Goal: Communication & Community: Connect with others

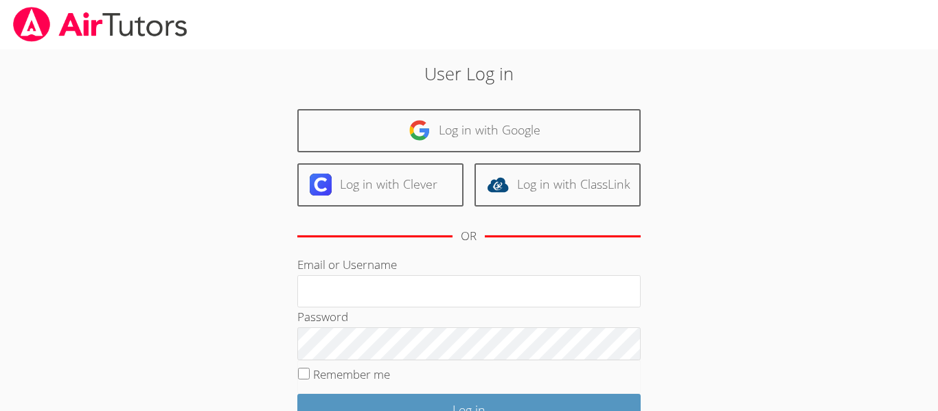
click at [172, 230] on div "User Log in Log in with Google Log in with Clever Log in with ClassLink OR Emai…" at bounding box center [469, 281] width 704 height 465
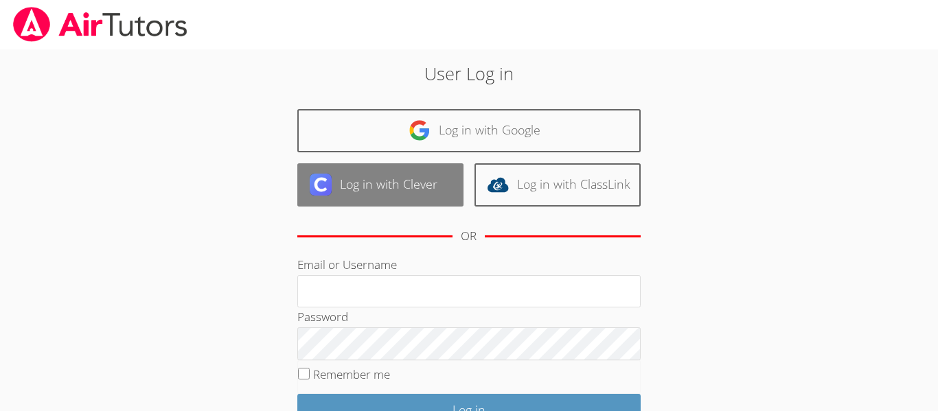
click at [391, 170] on link "Log in with Clever" at bounding box center [380, 184] width 166 height 43
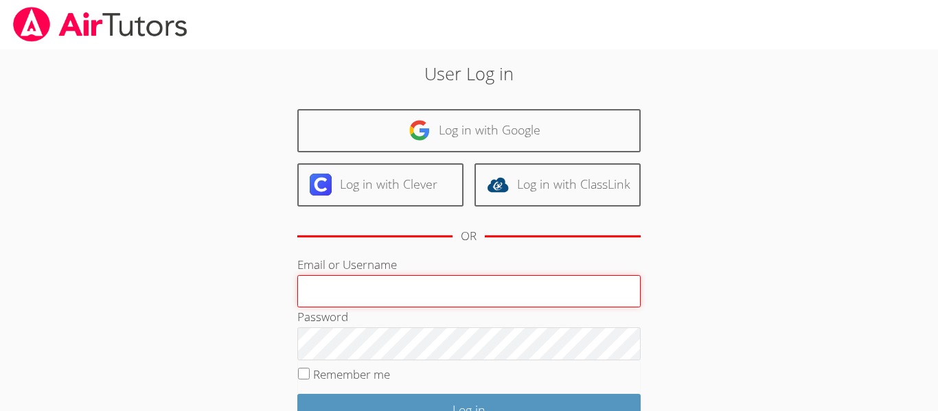
click at [502, 303] on input "Email or Username" at bounding box center [468, 291] width 343 height 33
type input "da105539"
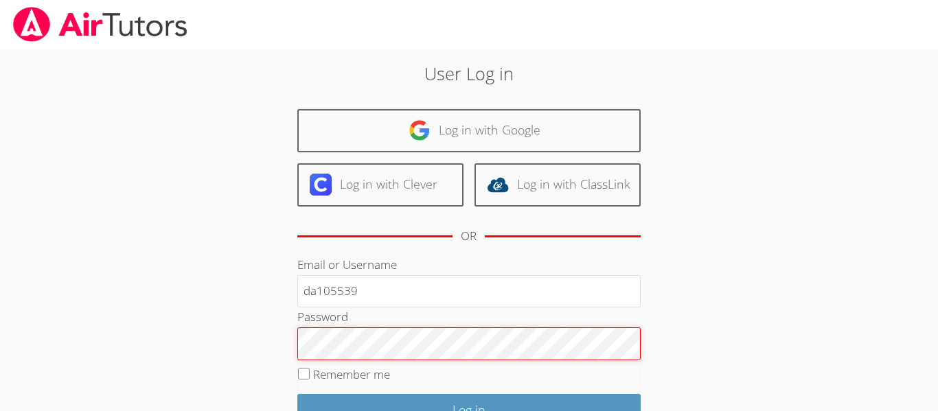
click at [297, 394] on input "Log in" at bounding box center [468, 410] width 343 height 32
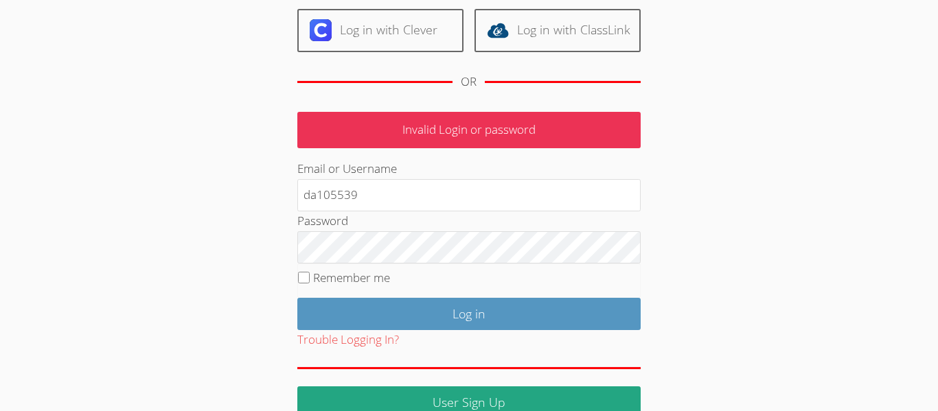
scroll to position [161, 0]
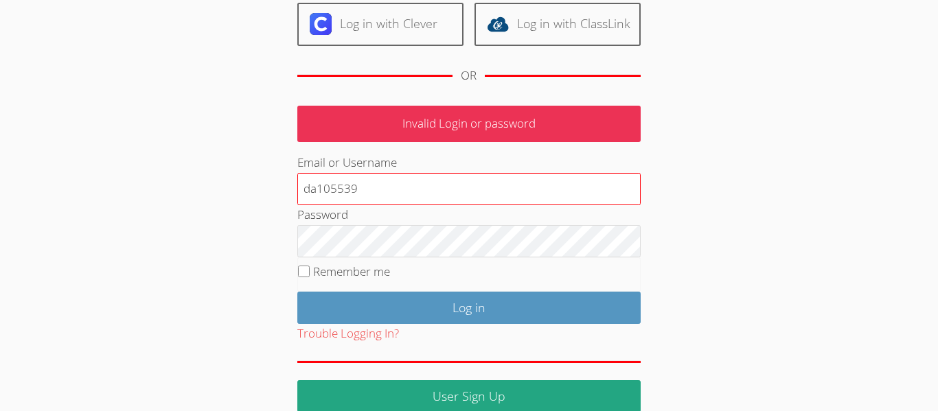
click at [548, 187] on input "da105539" at bounding box center [468, 189] width 343 height 33
type input "d"
type input "da105539"
click at [297, 292] on input "Log in" at bounding box center [468, 308] width 343 height 32
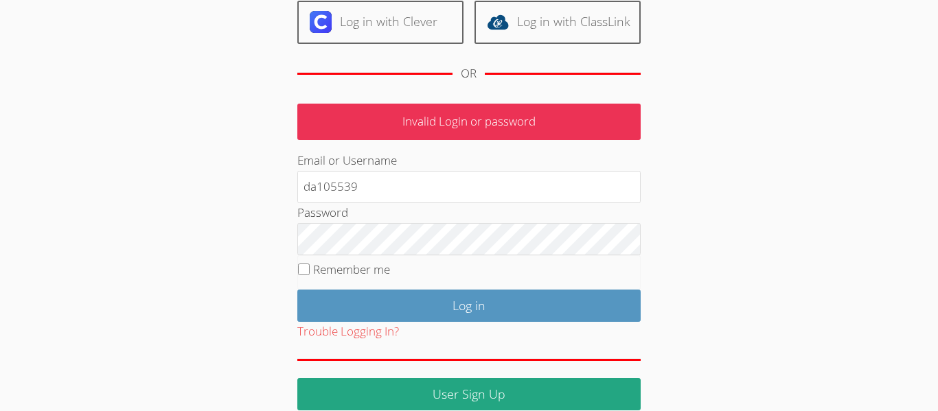
scroll to position [183, 0]
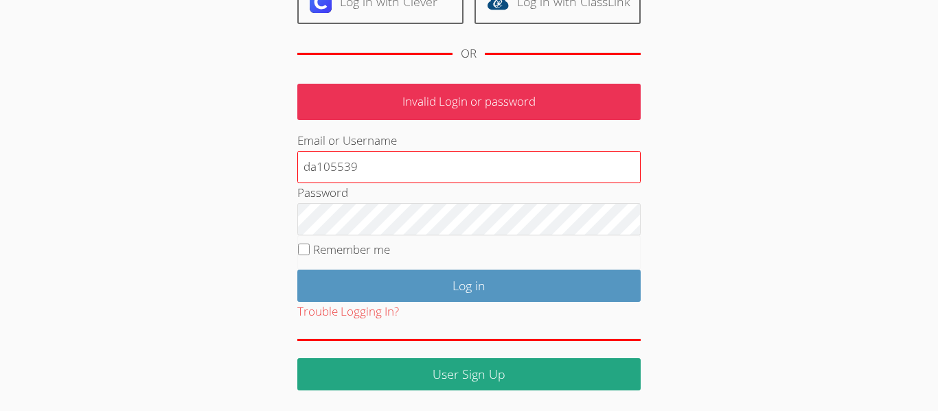
click at [579, 159] on input "da105539" at bounding box center [468, 167] width 343 height 33
type input "d"
type input "dabu65cl41"
click at [297, 270] on input "Log in" at bounding box center [468, 286] width 343 height 32
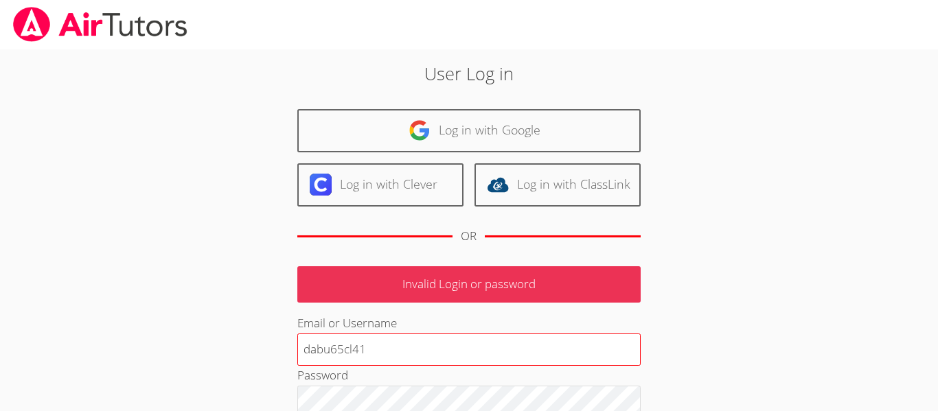
click at [551, 338] on input "dabu65cl41" at bounding box center [468, 350] width 343 height 33
type input "d"
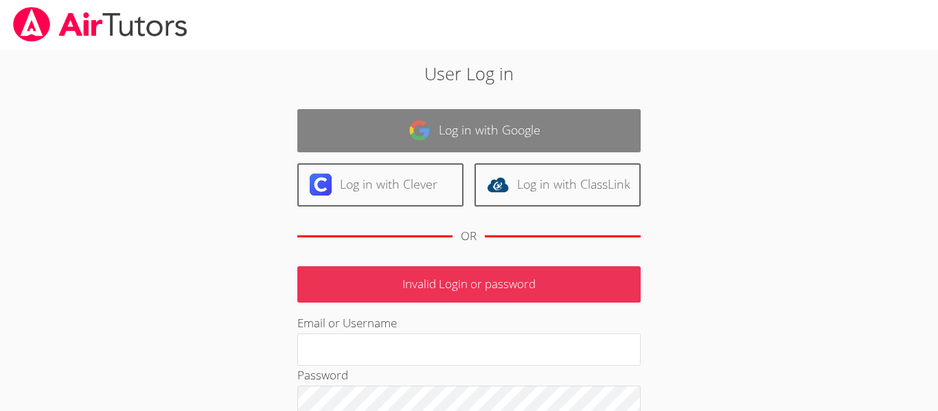
click at [479, 129] on link "Log in with Google" at bounding box center [468, 130] width 343 height 43
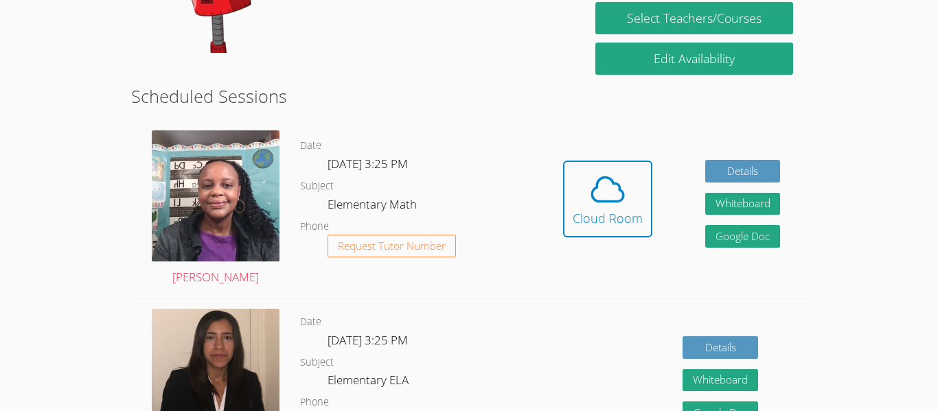
scroll to position [308, 0]
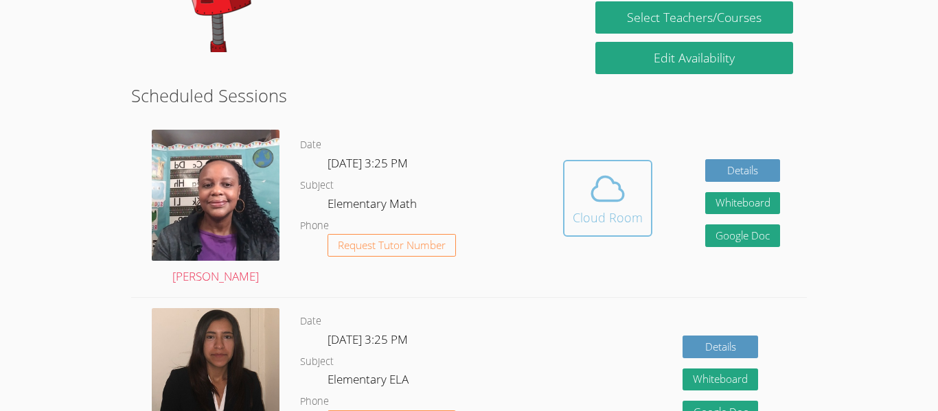
click at [618, 172] on icon at bounding box center [607, 189] width 38 height 38
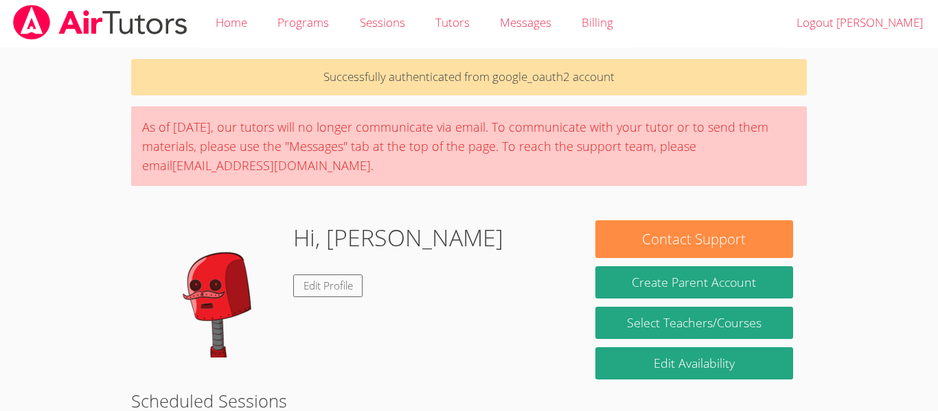
scroll to position [3, 0]
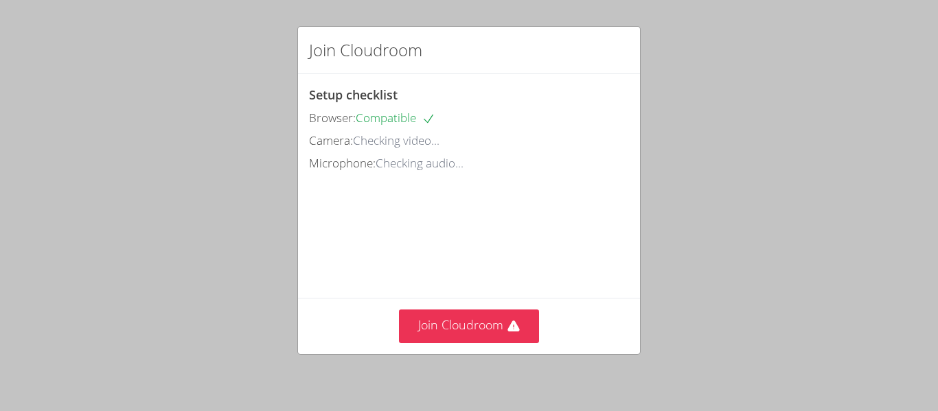
click at [889, 303] on div "Join Cloudroom Setup checklist Browser: Compatible Camera: Checking video... Mi…" at bounding box center [469, 205] width 938 height 411
click at [473, 307] on div "Join Cloudroom" at bounding box center [469, 326] width 342 height 56
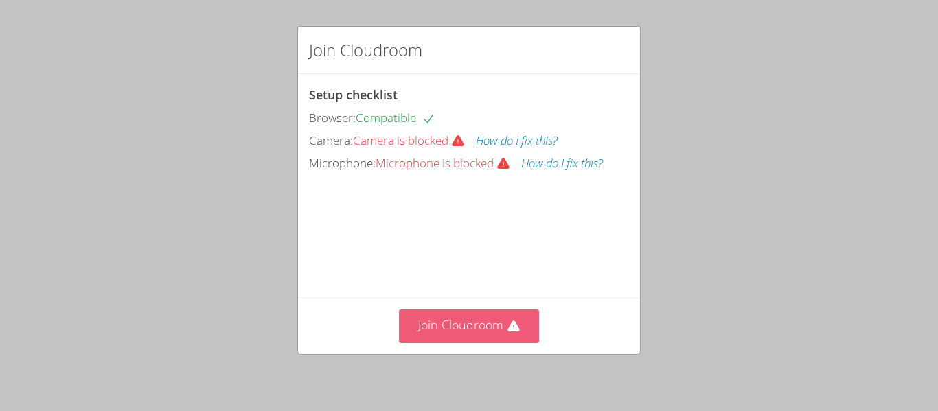
click at [472, 314] on button "Join Cloudroom" at bounding box center [469, 327] width 141 height 34
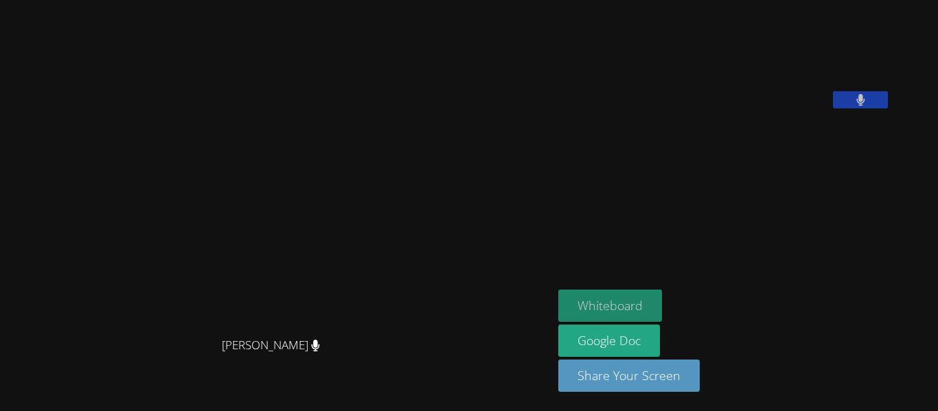
click at [662, 308] on button "Whiteboard" at bounding box center [610, 306] width 104 height 32
click at [662, 305] on button "Whiteboard" at bounding box center [610, 306] width 104 height 32
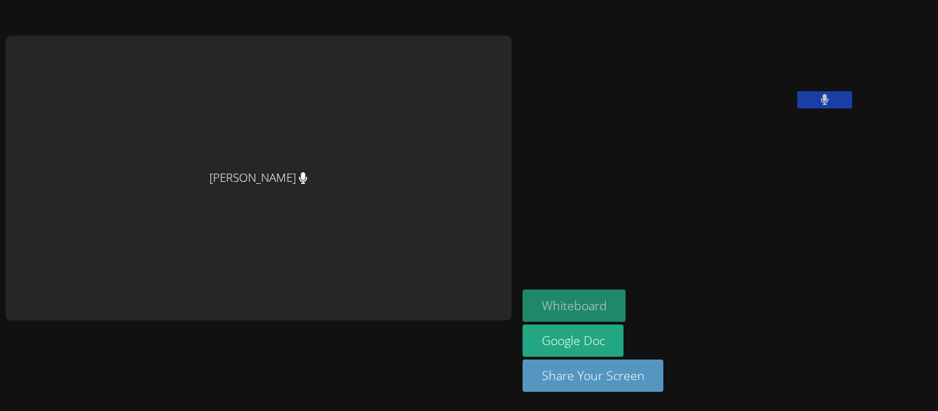
click at [522, 308] on button "Whiteboard" at bounding box center [574, 306] width 104 height 32
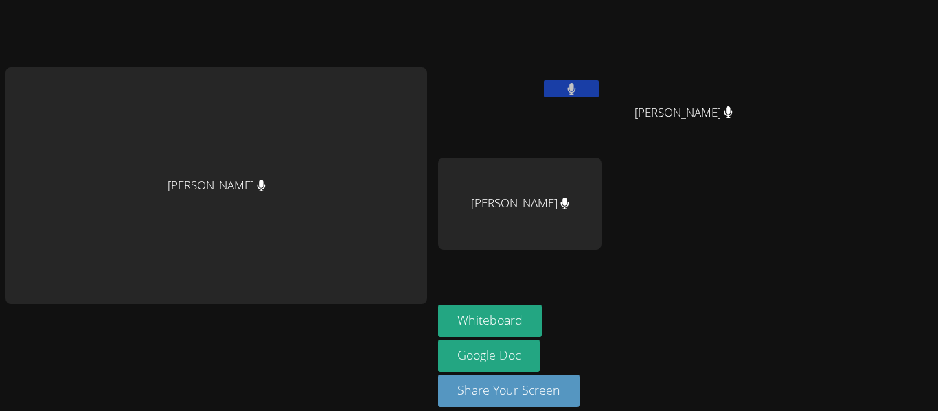
click at [765, 247] on aside "Damien Anderson Jacob Hyatt Jacob Hyatt Mateo Curcuruto Whiteboard Google Doc S…" at bounding box center [603, 213] width 343 height 426
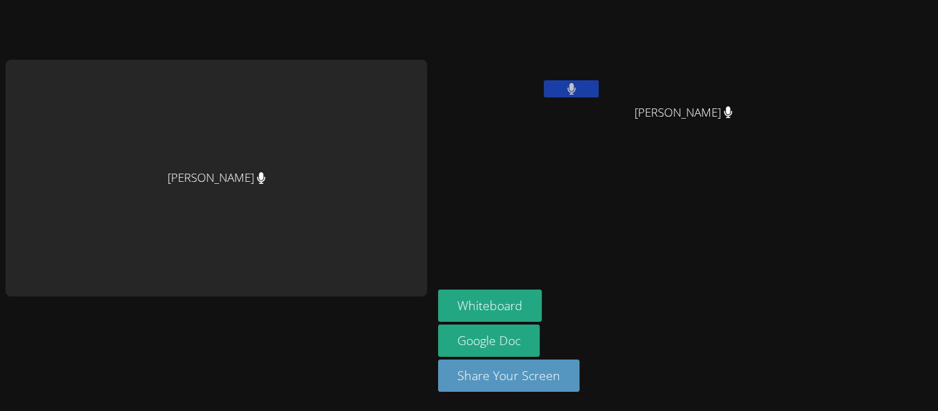
click at [686, 252] on aside "Damien Anderson Jacob Hyatt Jacob Hyatt Whiteboard Google Doc Share Your Screen" at bounding box center [603, 205] width 343 height 411
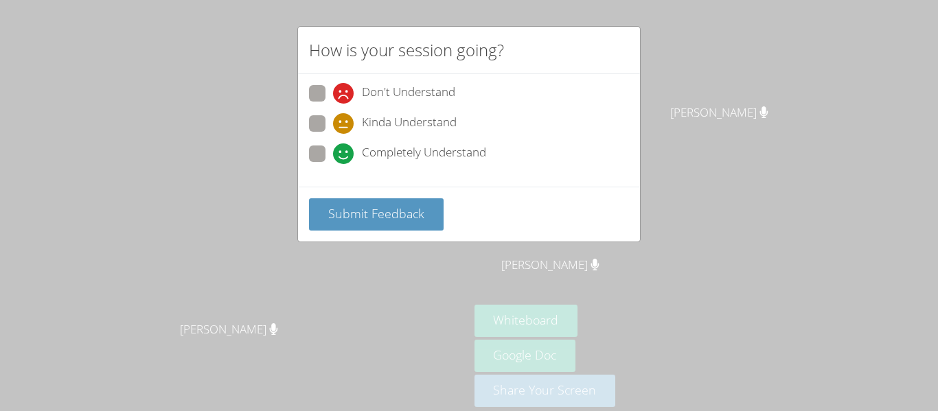
click at [448, 140] on div "Don't Understand Kinda Understand Completely Understand" at bounding box center [469, 127] width 320 height 85
click at [451, 154] on span "Completely Understand" at bounding box center [424, 153] width 124 height 21
click at [345, 154] on input "Completely Understand" at bounding box center [339, 152] width 12 height 12
radio input "true"
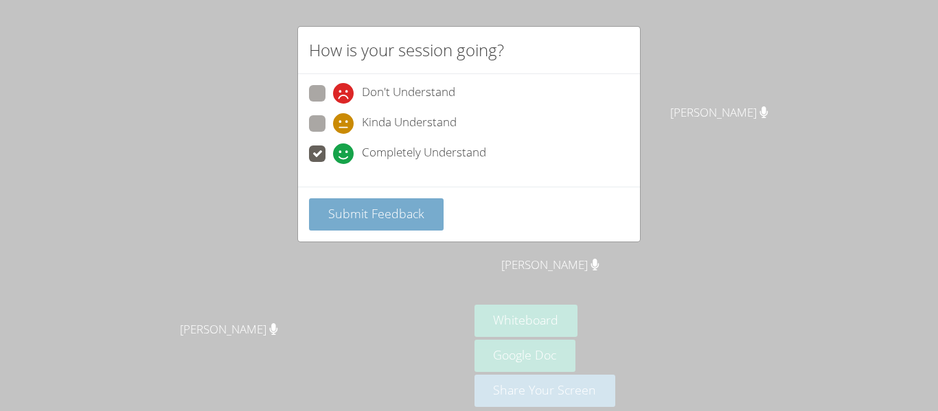
click at [375, 221] on span "Submit Feedback" at bounding box center [376, 213] width 96 height 16
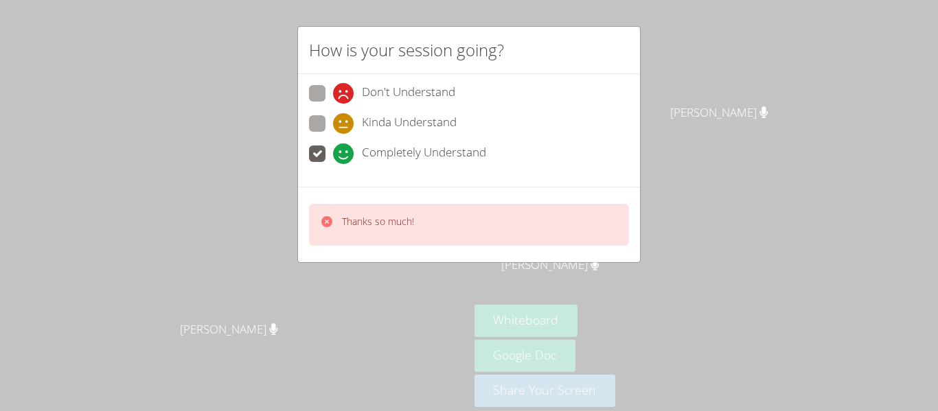
click at [457, 262] on div "How is your session going? Don't Understand Kinda Understand Completely Underst…" at bounding box center [469, 205] width 938 height 411
click at [461, 140] on div "Don't Understand Kinda Understand Completely Understand" at bounding box center [469, 127] width 320 height 85
click at [463, 130] on div "Kinda Understand" at bounding box center [469, 127] width 320 height 25
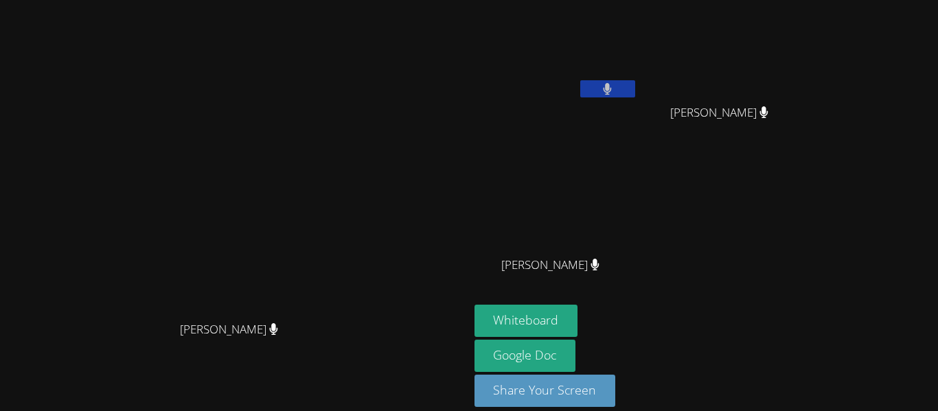
click at [337, 123] on video at bounding box center [234, 185] width 206 height 257
click at [802, 84] on video at bounding box center [724, 51] width 163 height 92
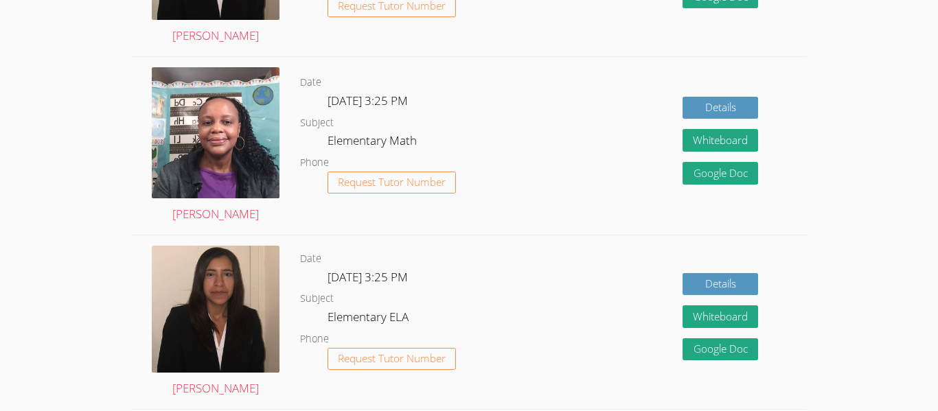
scroll to position [1973, 0]
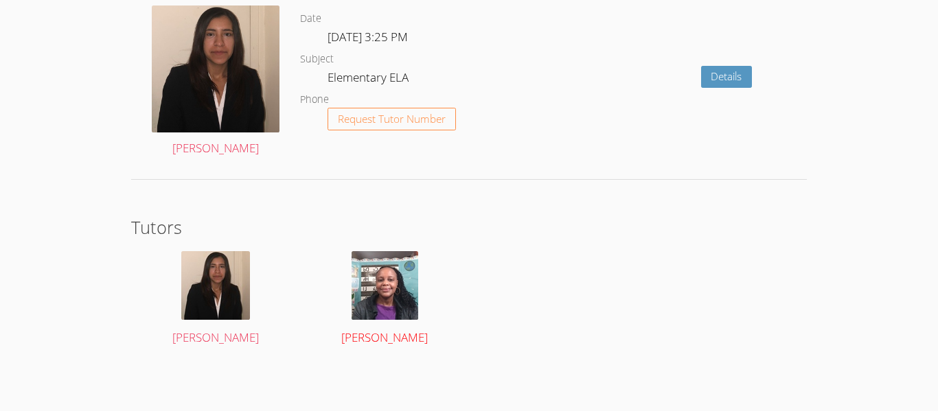
click at [392, 283] on img at bounding box center [384, 285] width 67 height 69
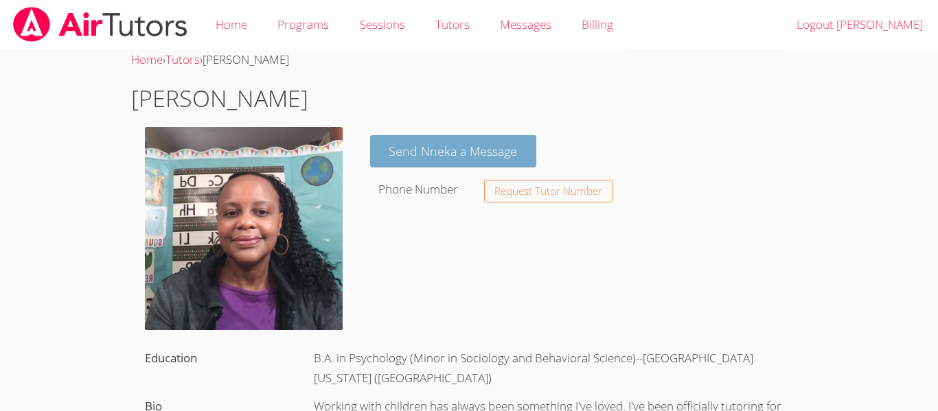
click at [438, 154] on link "Send Nneka a Message" at bounding box center [453, 151] width 167 height 32
